Goal: Navigation & Orientation: Find specific page/section

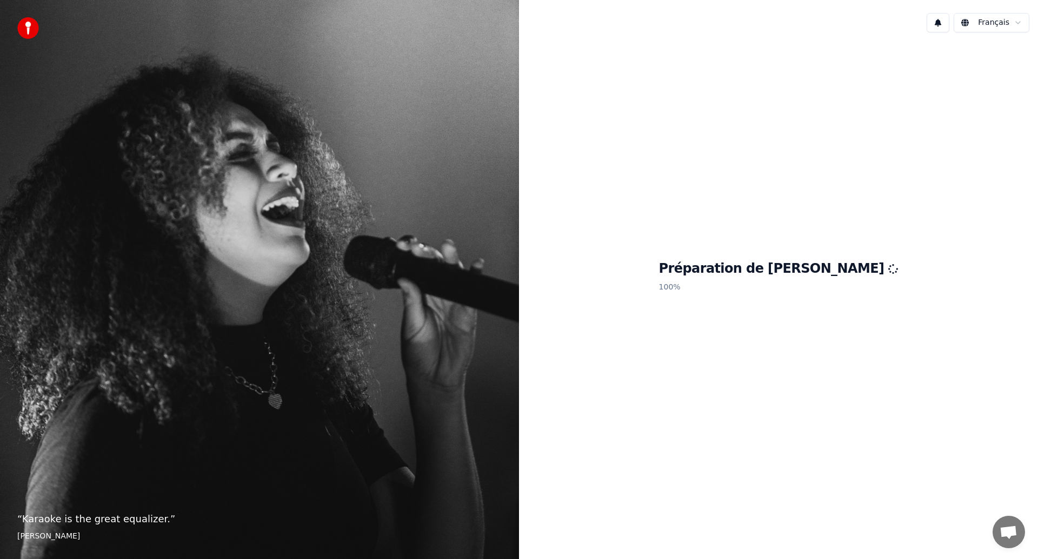
click at [998, 0] on html "“ Karaoke is the great equalizer. ” Aisha Tyler Français Préparation de Youka 1…" at bounding box center [519, 279] width 1038 height 559
click at [856, 50] on div "Préparation de Youka 100 %" at bounding box center [778, 278] width 519 height 475
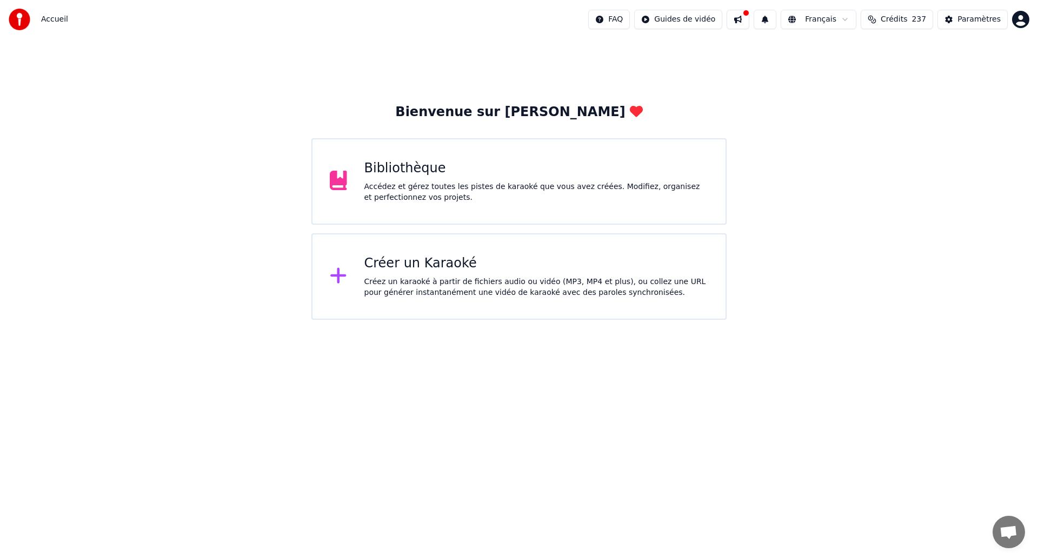
click at [437, 214] on div "Bibliothèque Accédez et gérez toutes les pistes de karaoké que vous avez créées…" at bounding box center [518, 181] width 415 height 86
